Goal: Task Accomplishment & Management: Use online tool/utility

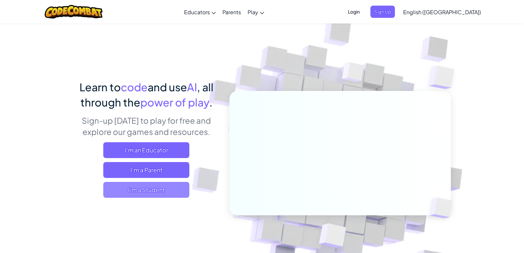
click at [144, 187] on span "I'm a Student" at bounding box center [146, 190] width 86 height 16
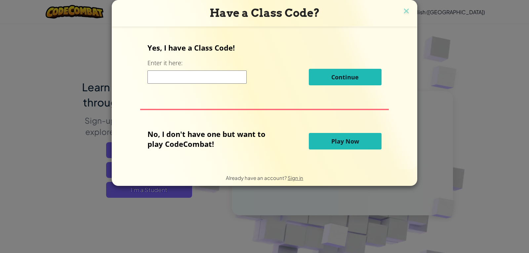
click at [324, 144] on button "Play Now" at bounding box center [345, 141] width 73 height 17
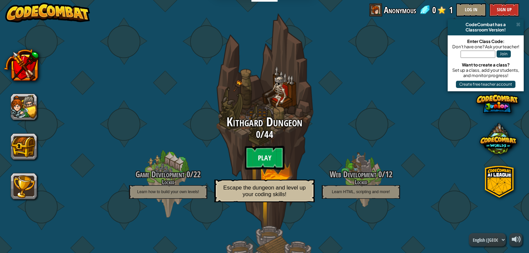
click at [260, 161] on btn "Play" at bounding box center [265, 158] width 40 height 24
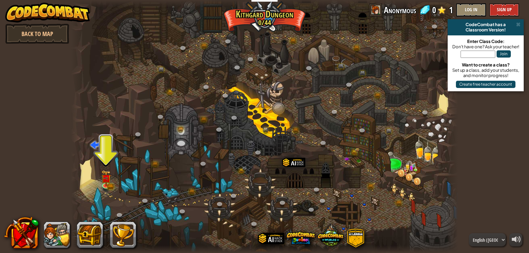
click at [116, 181] on div at bounding box center [264, 126] width 387 height 253
click at [106, 182] on img at bounding box center [106, 174] width 10 height 22
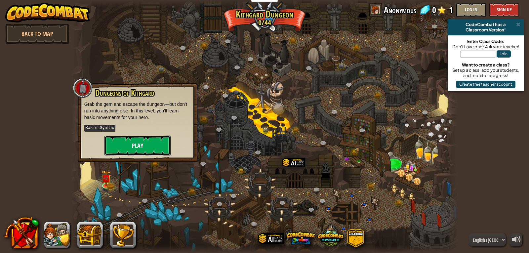
click at [137, 145] on button "Play" at bounding box center [138, 146] width 66 height 20
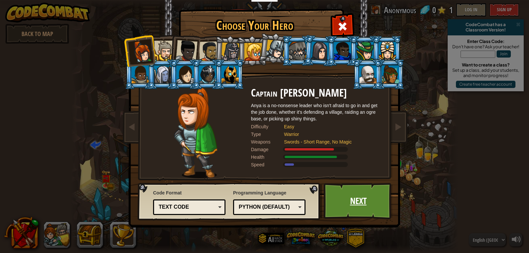
click at [363, 210] on link "Next" at bounding box center [358, 201] width 69 height 36
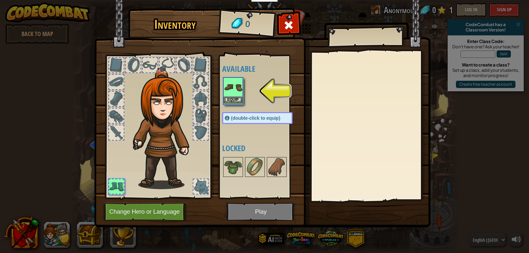
click at [234, 86] on img at bounding box center [233, 87] width 19 height 19
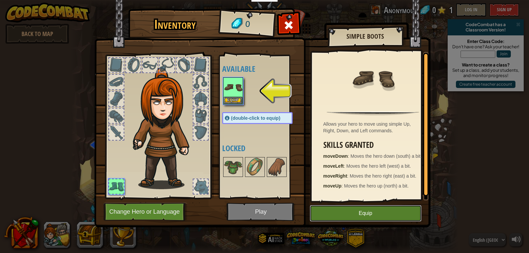
click at [338, 209] on button "Equip" at bounding box center [366, 213] width 112 height 17
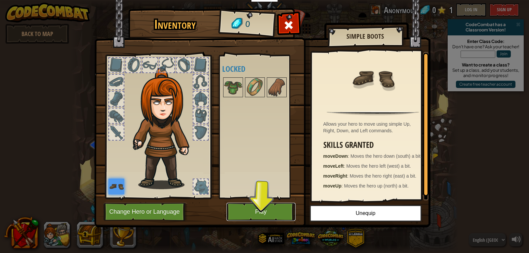
click at [265, 208] on button "Play" at bounding box center [261, 212] width 69 height 18
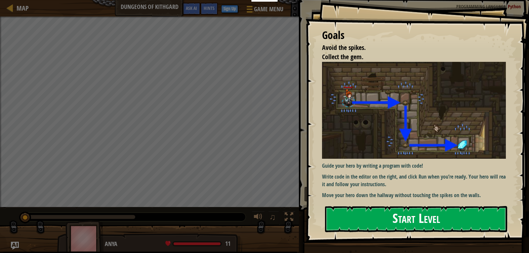
click at [421, 223] on button "Start Level" at bounding box center [416, 219] width 182 height 26
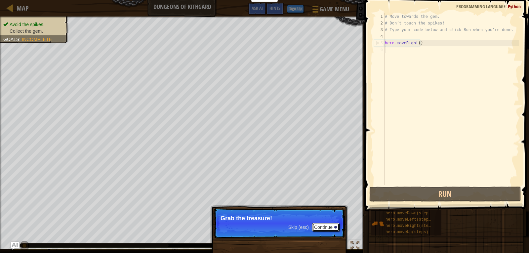
click at [334, 227] on div at bounding box center [335, 227] width 3 height 3
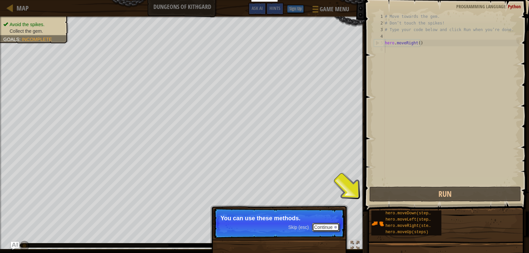
click at [327, 229] on button "Continue" at bounding box center [325, 227] width 27 height 9
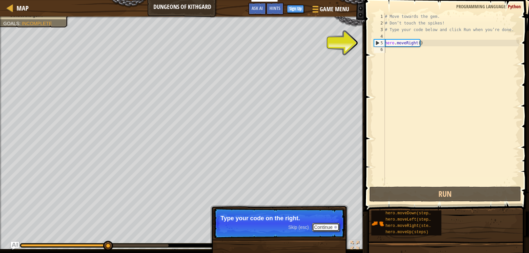
click at [328, 231] on button "Continue" at bounding box center [325, 227] width 27 height 9
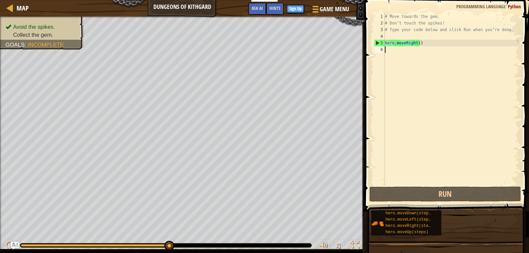
type textarea "h"
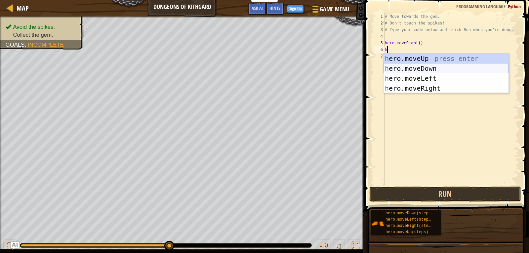
click at [408, 66] on div "h ero.moveUp press enter h ero.moveDown press enter h ero.moveLeft press enter …" at bounding box center [446, 84] width 125 height 60
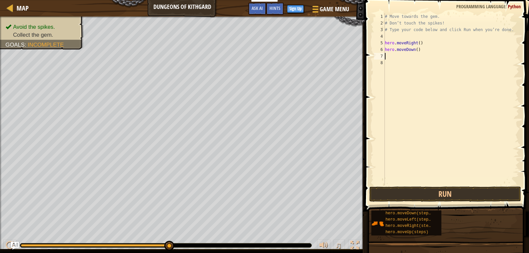
click at [397, 56] on div "# Move towards the gem. # Don’t touch the spikes! # Type your code below and cl…" at bounding box center [452, 105] width 136 height 185
type textarea "h"
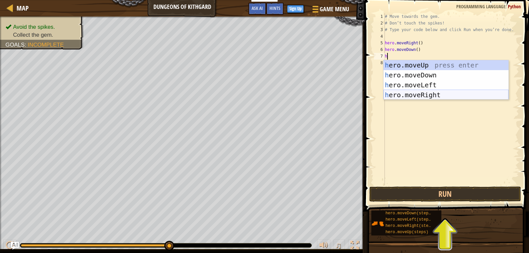
click at [411, 97] on div "h ero.moveUp press enter h ero.moveDown press enter h ero.moveLeft press enter …" at bounding box center [446, 90] width 125 height 60
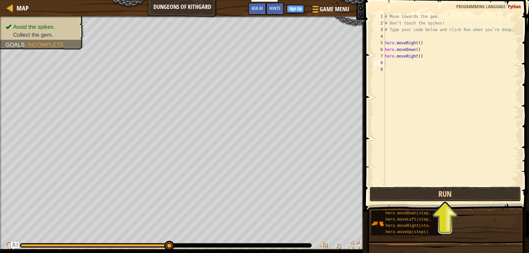
click at [403, 190] on button "Run" at bounding box center [445, 194] width 152 height 15
